Goal: Task Accomplishment & Management: Complete application form

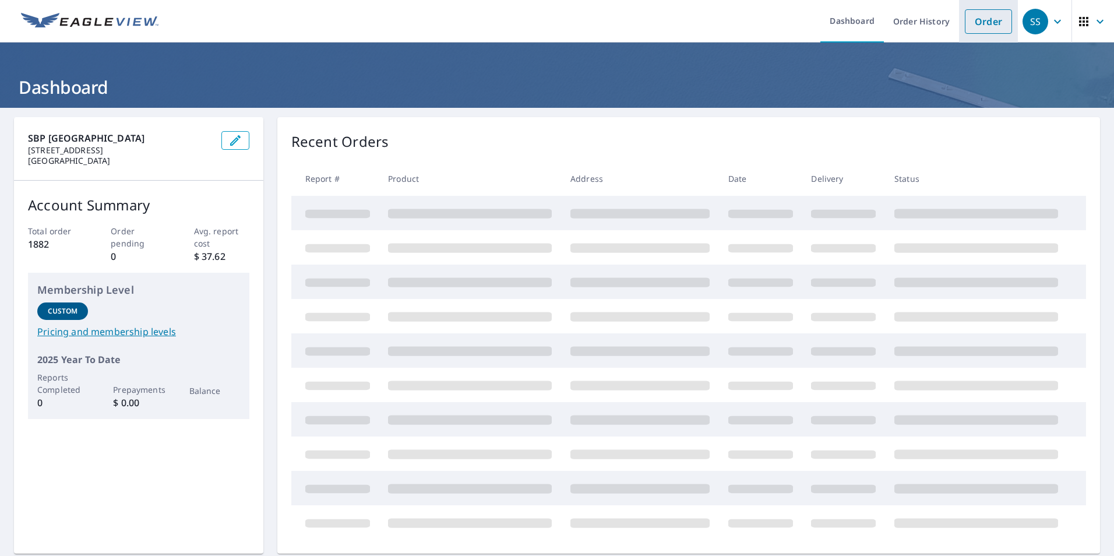
click at [983, 21] on link "Order" at bounding box center [987, 21] width 47 height 24
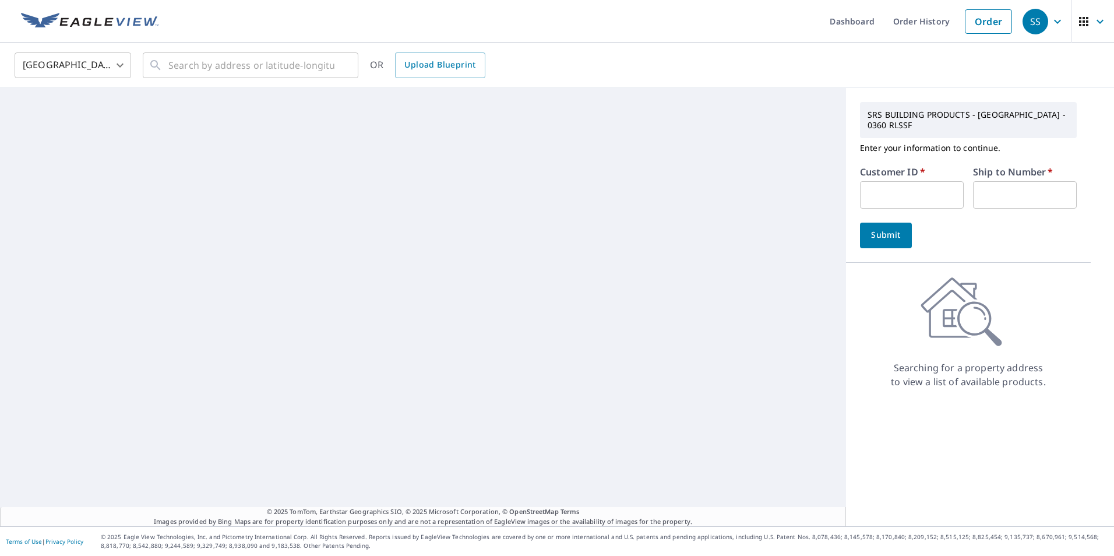
click at [942, 186] on input "text" at bounding box center [912, 194] width 104 height 27
type input "m"
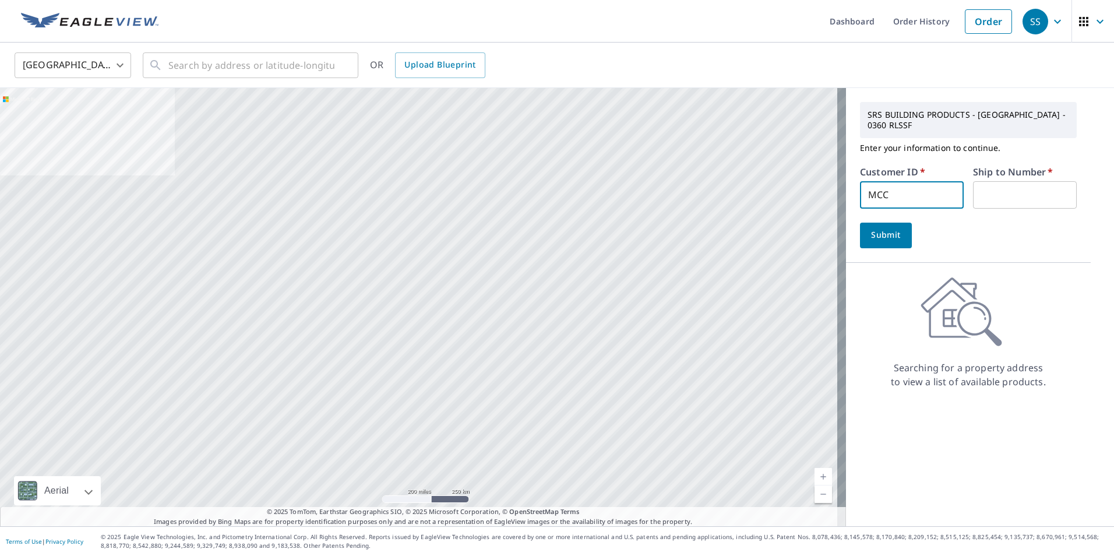
type input "MCC360"
type input "1"
click at [898, 228] on button "Submit" at bounding box center [886, 235] width 52 height 26
click at [215, 68] on input "text" at bounding box center [251, 65] width 166 height 33
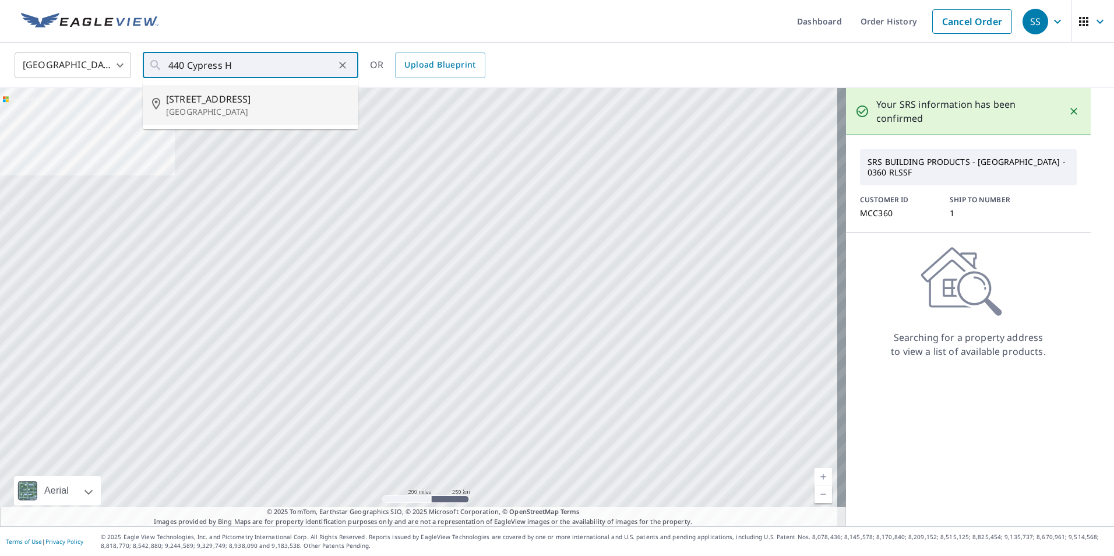
type input "[STREET_ADDRESS]"
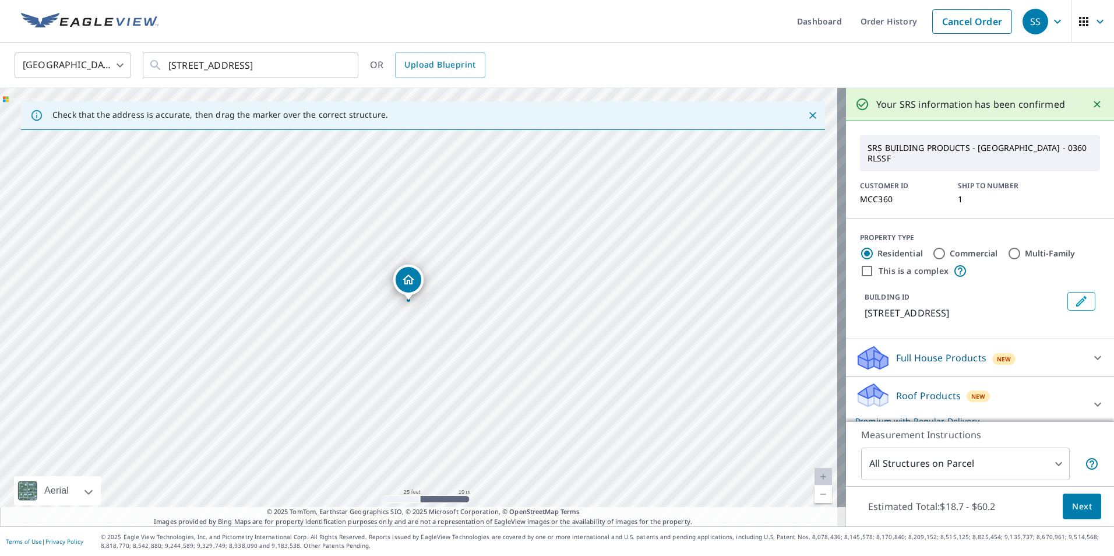
drag, startPoint x: 347, startPoint y: 335, endPoint x: 334, endPoint y: 330, distance: 14.4
click at [334, 330] on div "[STREET_ADDRESS]" at bounding box center [423, 307] width 846 height 438
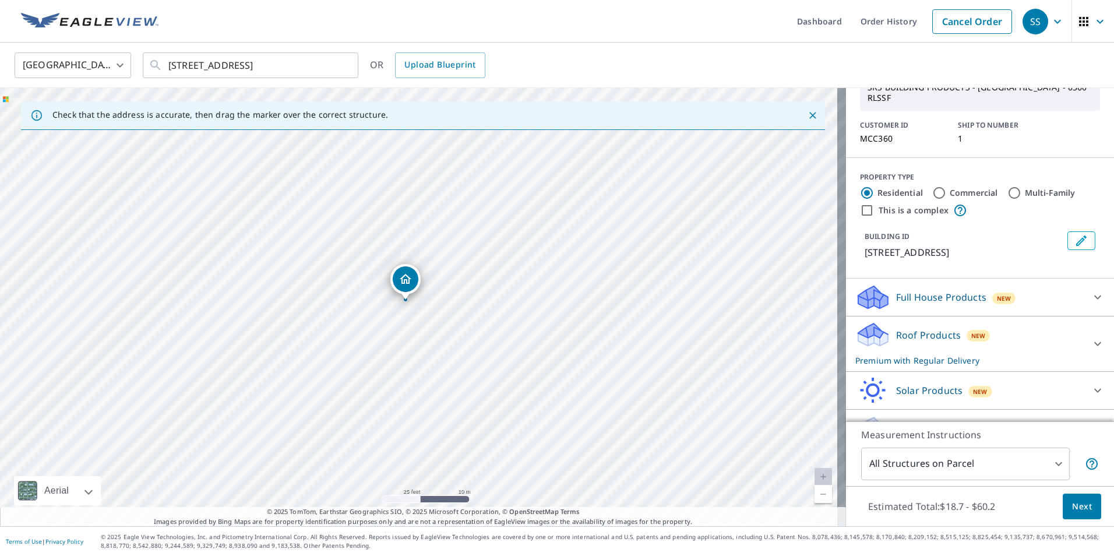
scroll to position [101, 0]
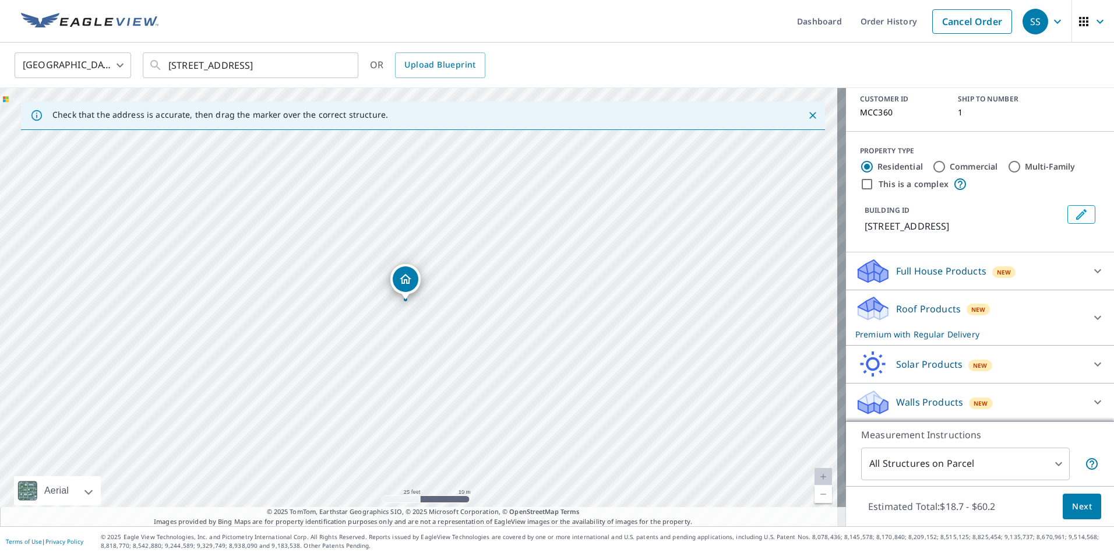
click at [1066, 498] on button "Next" at bounding box center [1081, 506] width 38 height 26
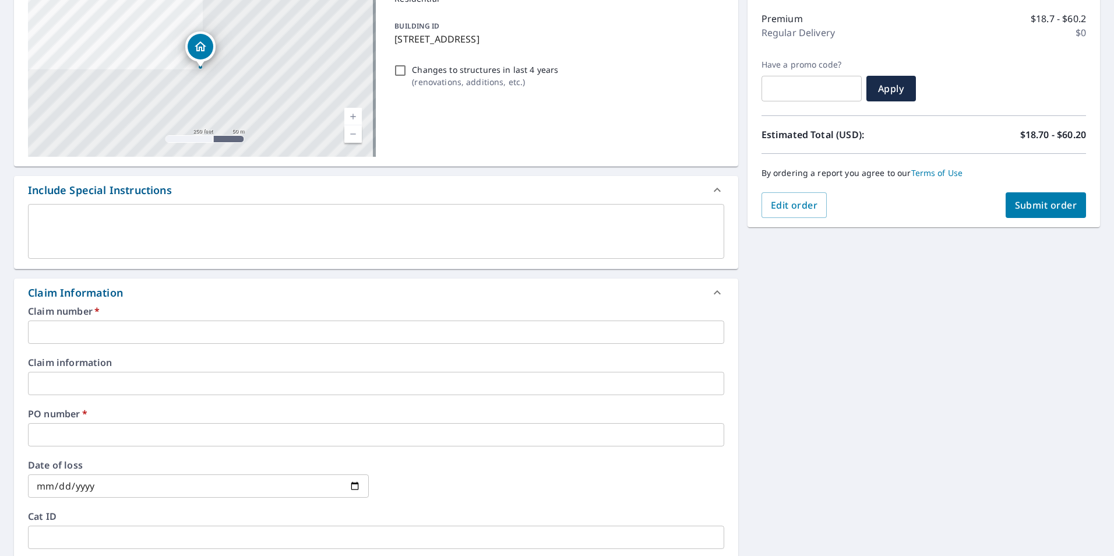
scroll to position [175, 0]
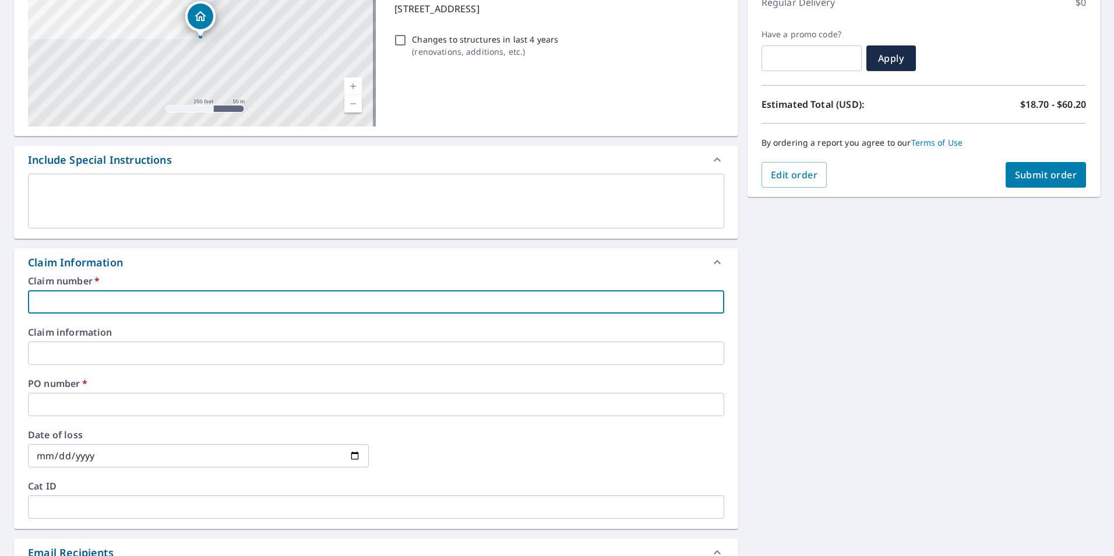
type input "M"
checkbox input "true"
type input "MC"
checkbox input "true"
type input "MCC"
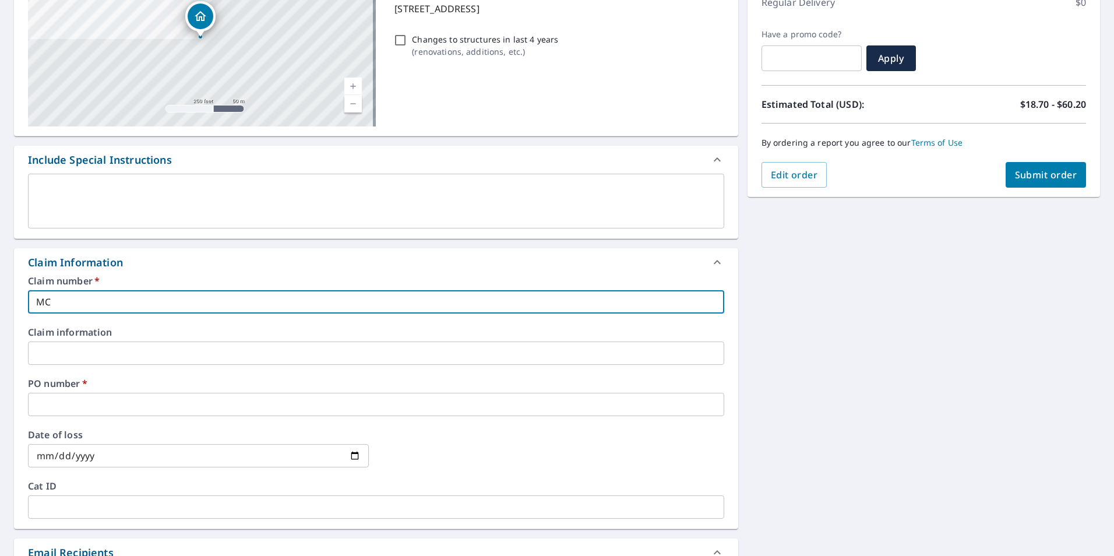
checkbox input "true"
type input "MCC3"
checkbox input "true"
type input "MCC36"
checkbox input "true"
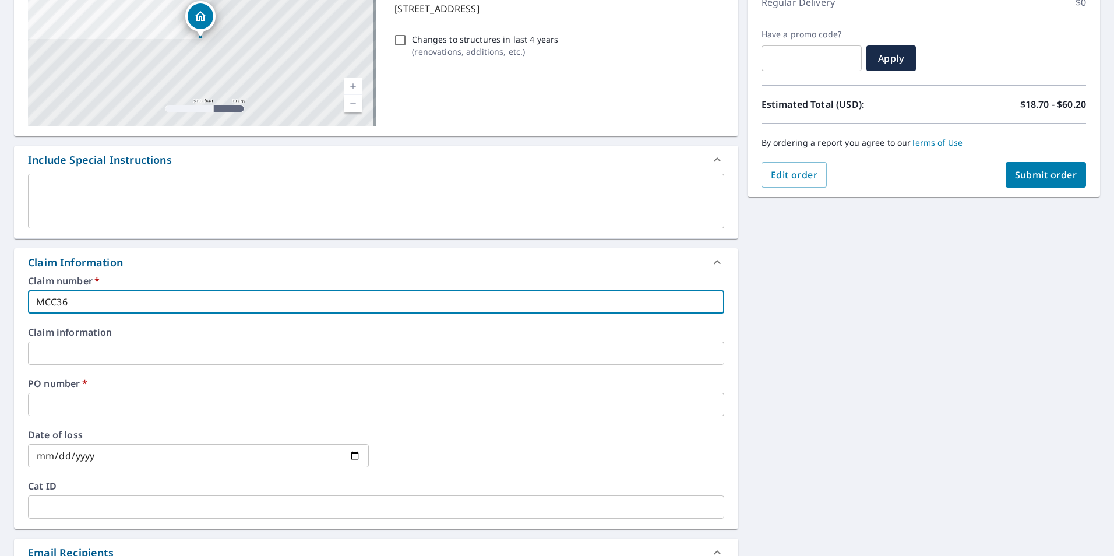
type input "MCC360"
checkbox input "true"
type input "MCC360"
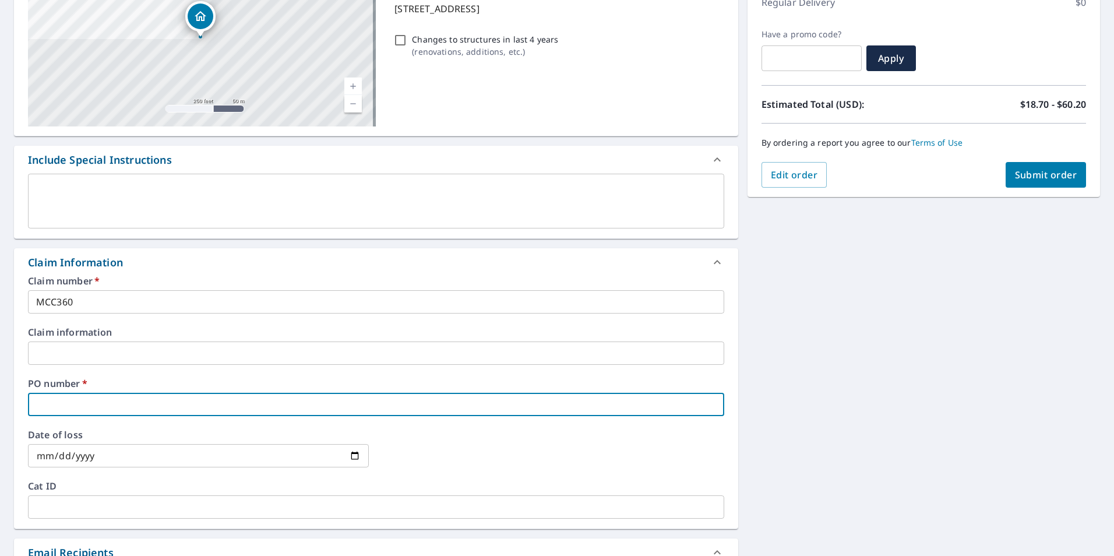
type input "4"
checkbox input "true"
type input "44"
checkbox input "true"
type input "440"
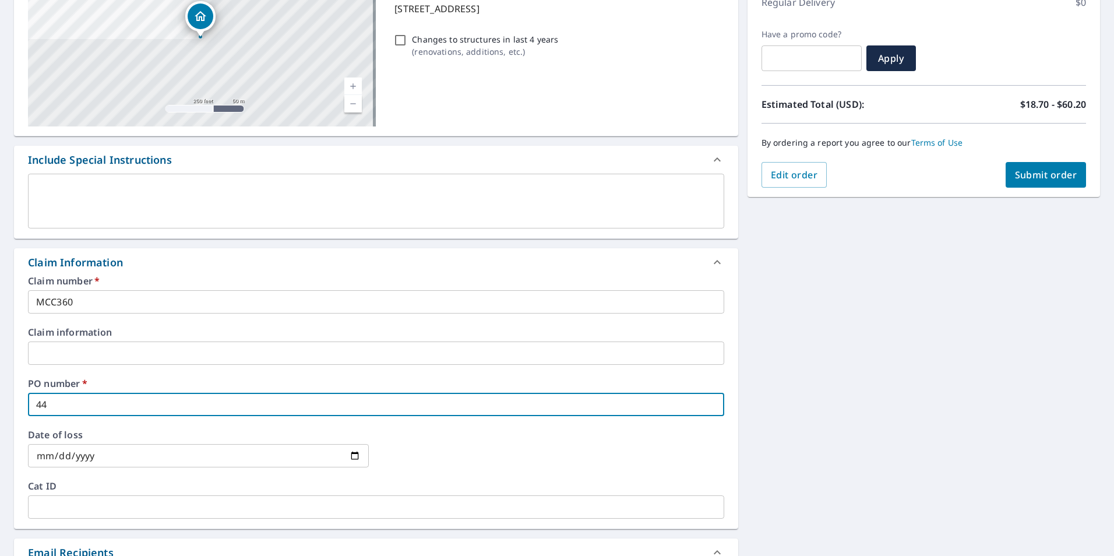
checkbox input "true"
type input "440"
checkbox input "true"
type input "440 C"
checkbox input "true"
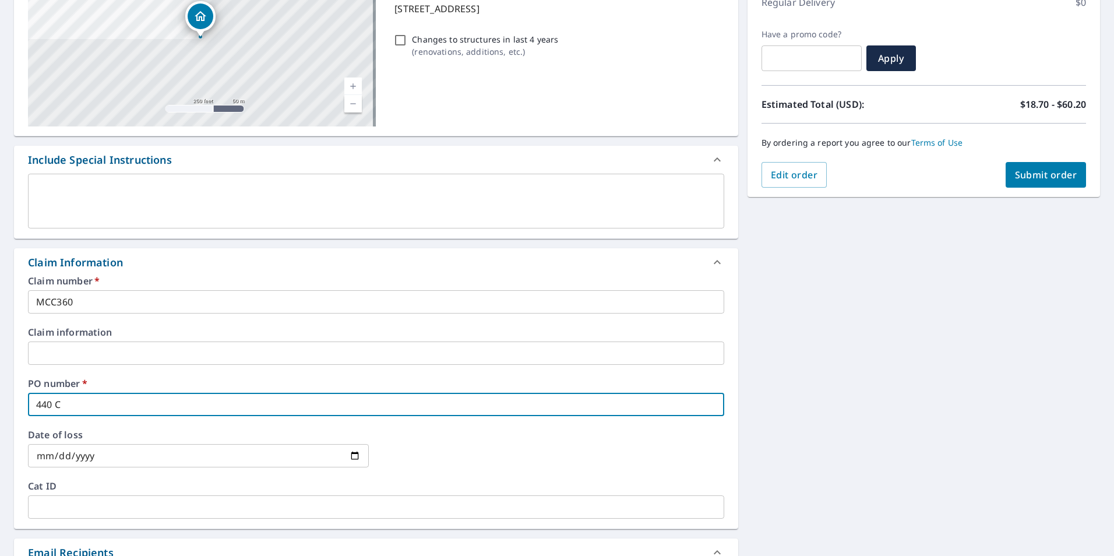
type input "440 Cy"
checkbox input "true"
type input "440 Cyp"
checkbox input "true"
type input "440 Cypr"
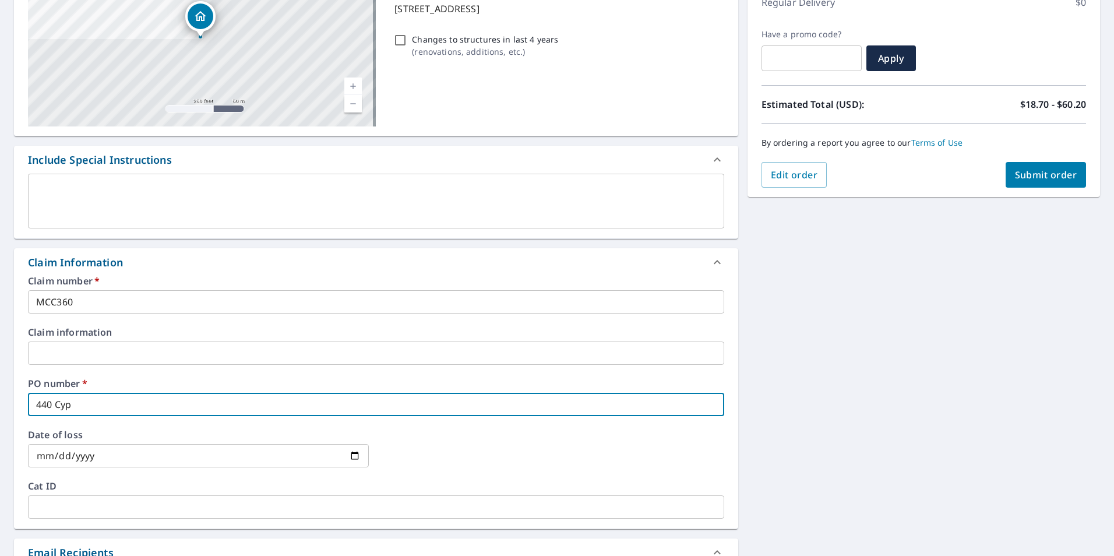
checkbox input "true"
type input "440 Cypre"
checkbox input "true"
type input "440 Cypres"
checkbox input "true"
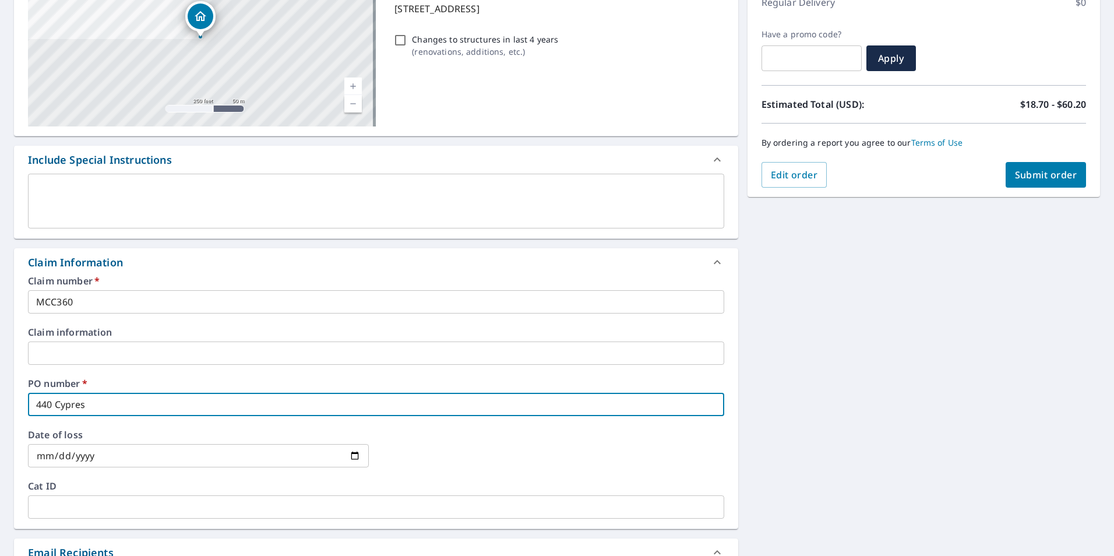
type input "440 Cypress"
checkbox input "true"
type input "440 Cypress"
checkbox input "true"
type input "440 Cypress A"
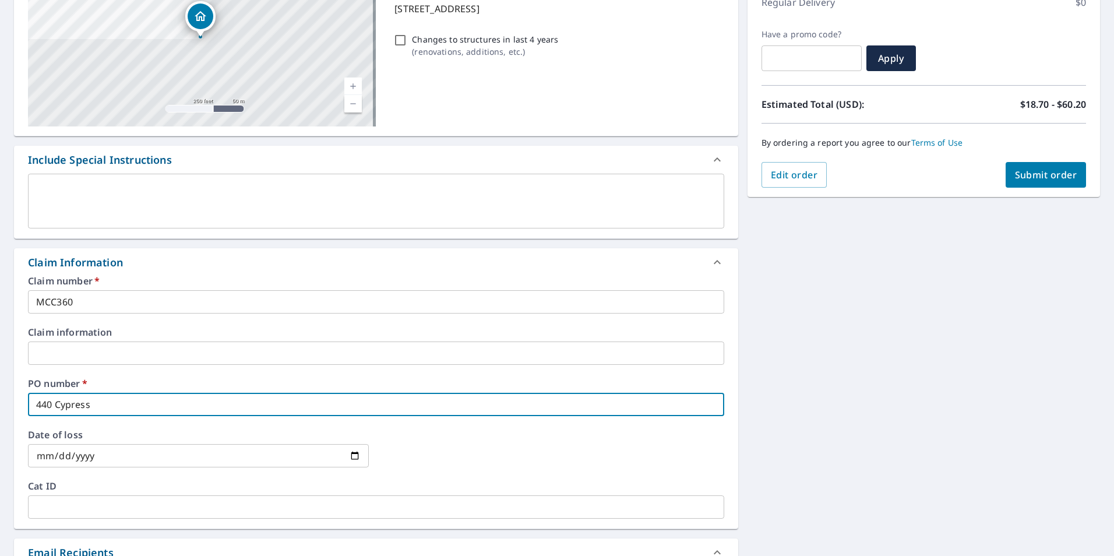
checkbox input "true"
type input "[STREET_ADDRESS]"
checkbox input "true"
type input "[STREET_ADDRESS]"
checkbox input "true"
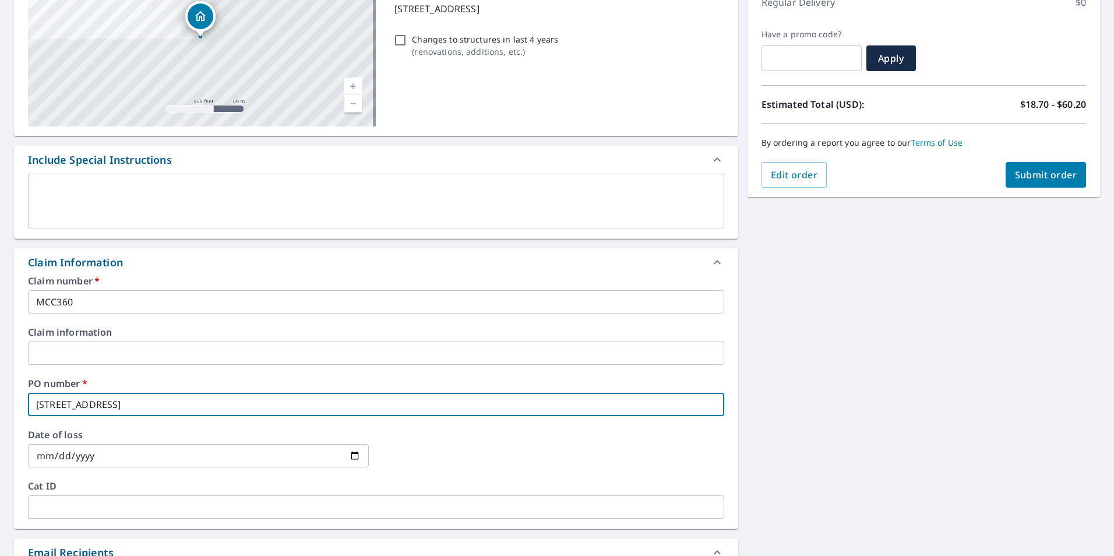
click at [625, 309] on input "MCC360" at bounding box center [376, 301] width 696 height 23
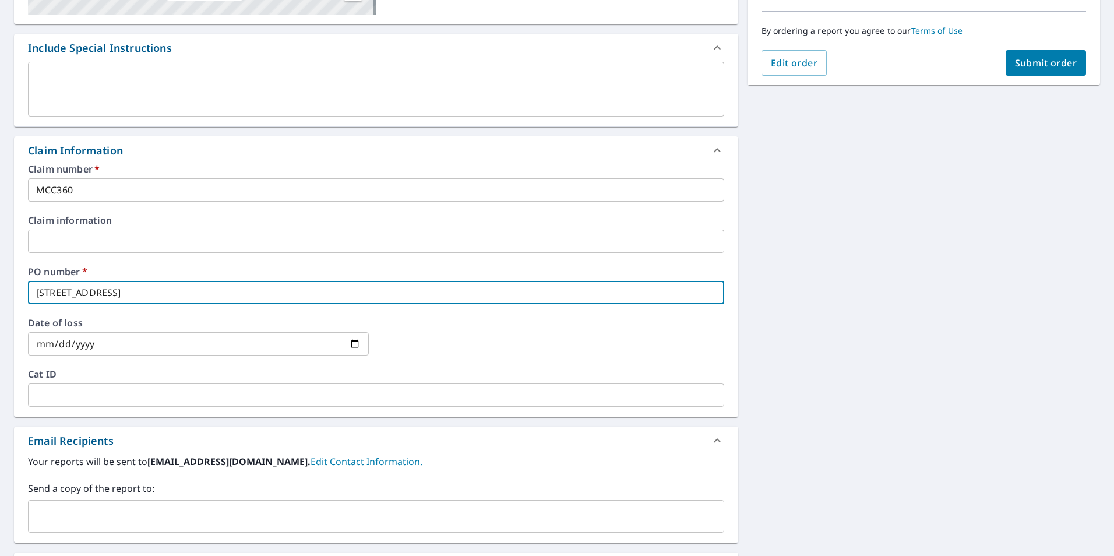
scroll to position [349, 0]
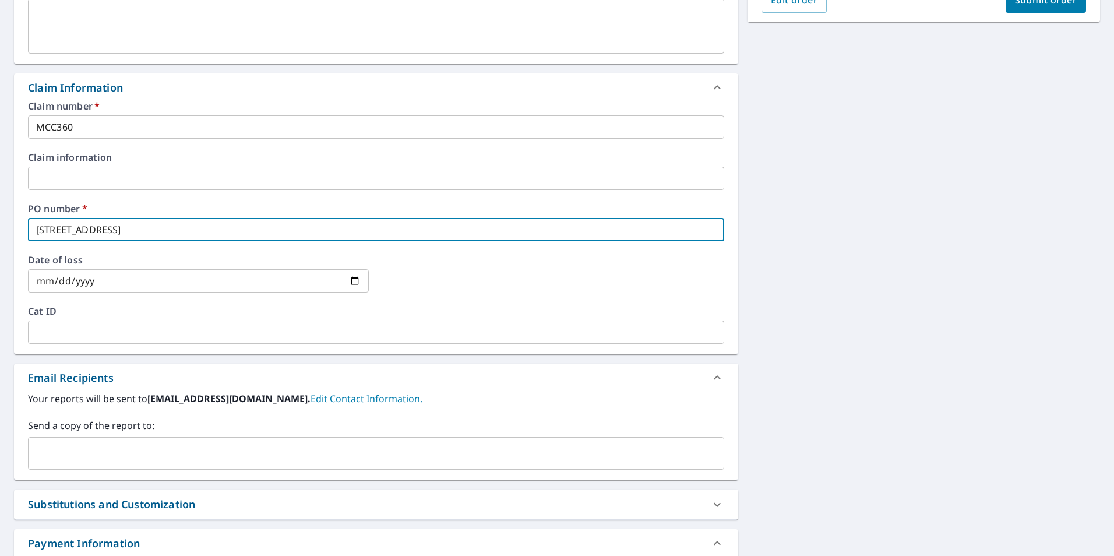
type input "[STREET_ADDRESS]"
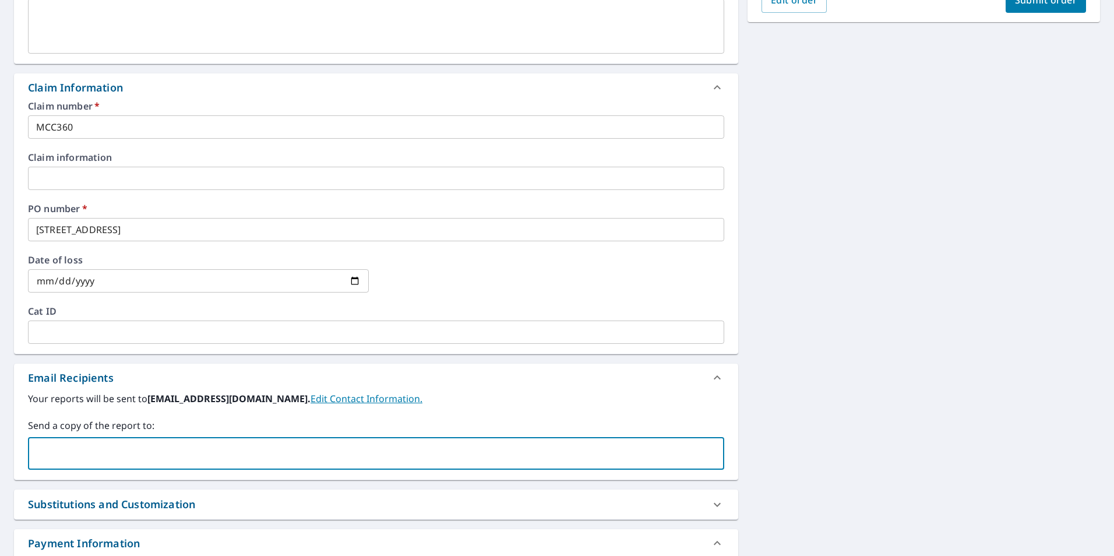
click at [249, 448] on input "text" at bounding box center [367, 453] width 668 height 22
type input "[PERSON_NAME][EMAIL_ADDRESS][PERSON_NAME][DOMAIN_NAME]"
checkbox input "true"
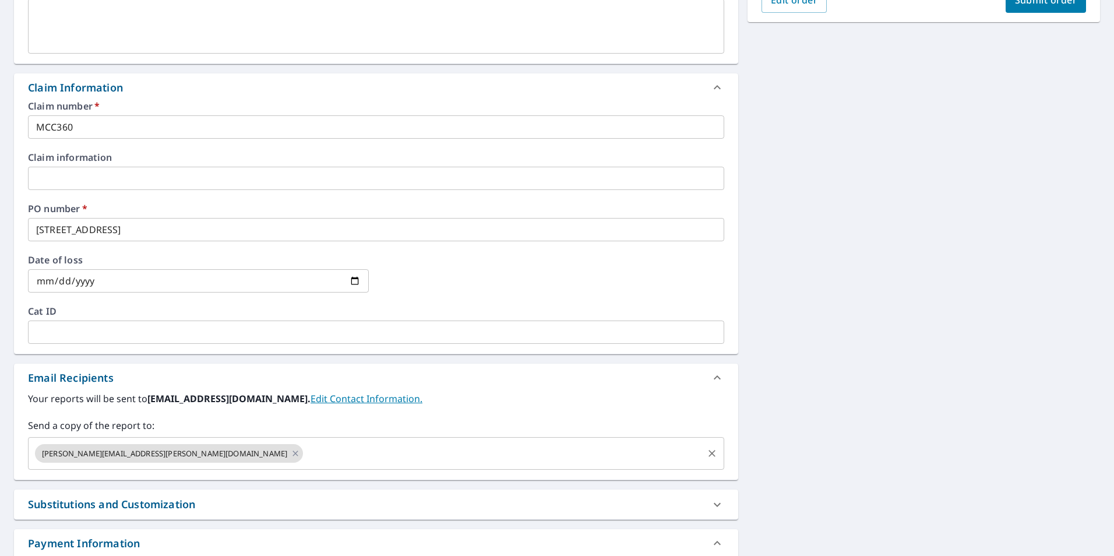
click at [305, 454] on input "text" at bounding box center [503, 453] width 397 height 22
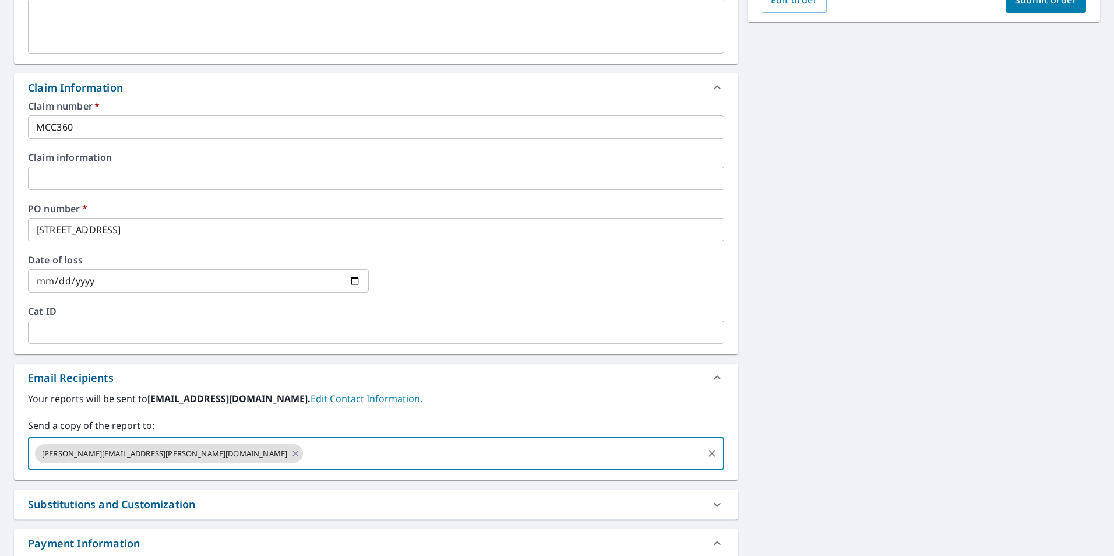
paste input "[EMAIL_ADDRESS][DOMAIN_NAME]"
type input "[EMAIL_ADDRESS][DOMAIN_NAME]"
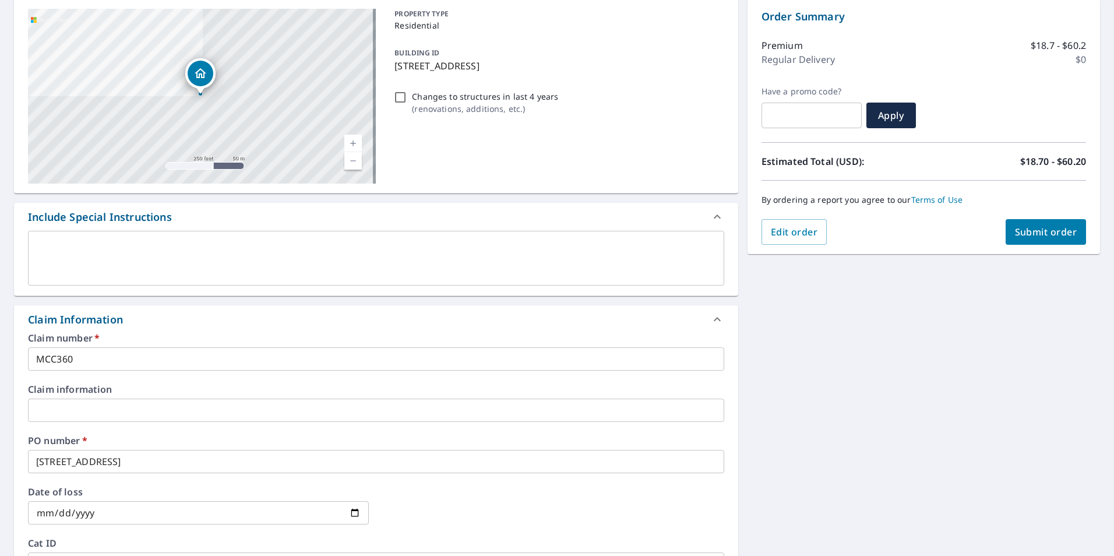
scroll to position [0, 0]
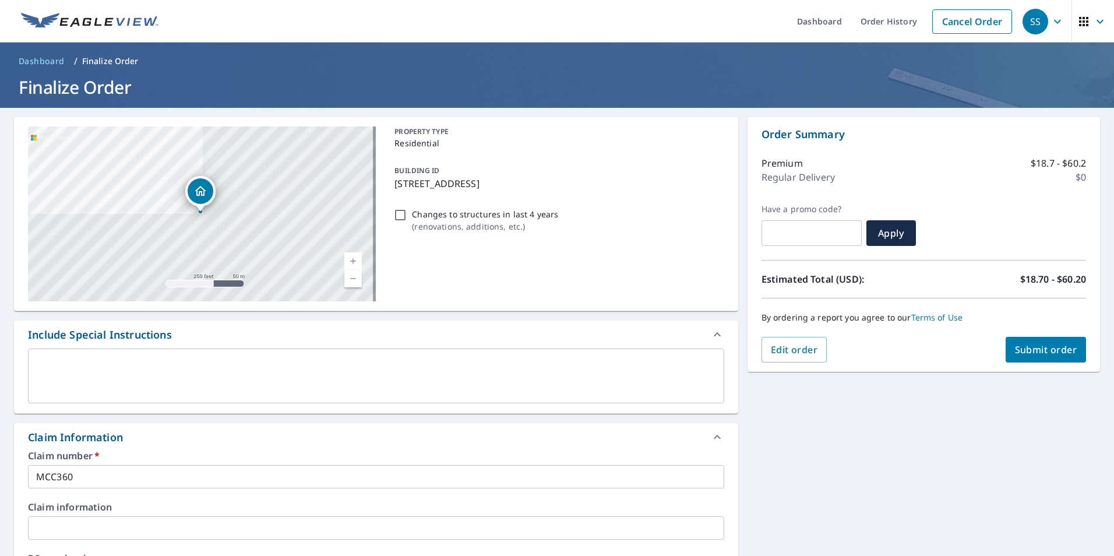
click at [1043, 347] on span "Submit order" at bounding box center [1046, 349] width 62 height 13
checkbox input "true"
